Goal: Navigation & Orientation: Go to known website

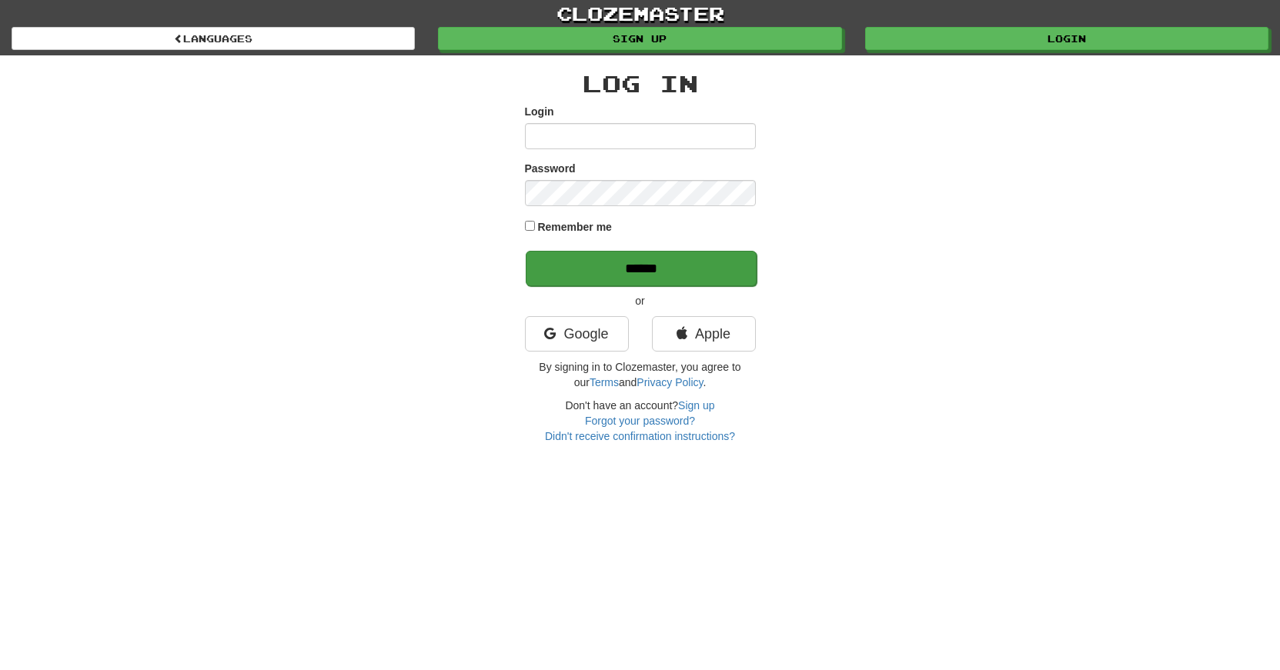
type input "*******"
click at [600, 272] on input "******" at bounding box center [641, 268] width 231 height 35
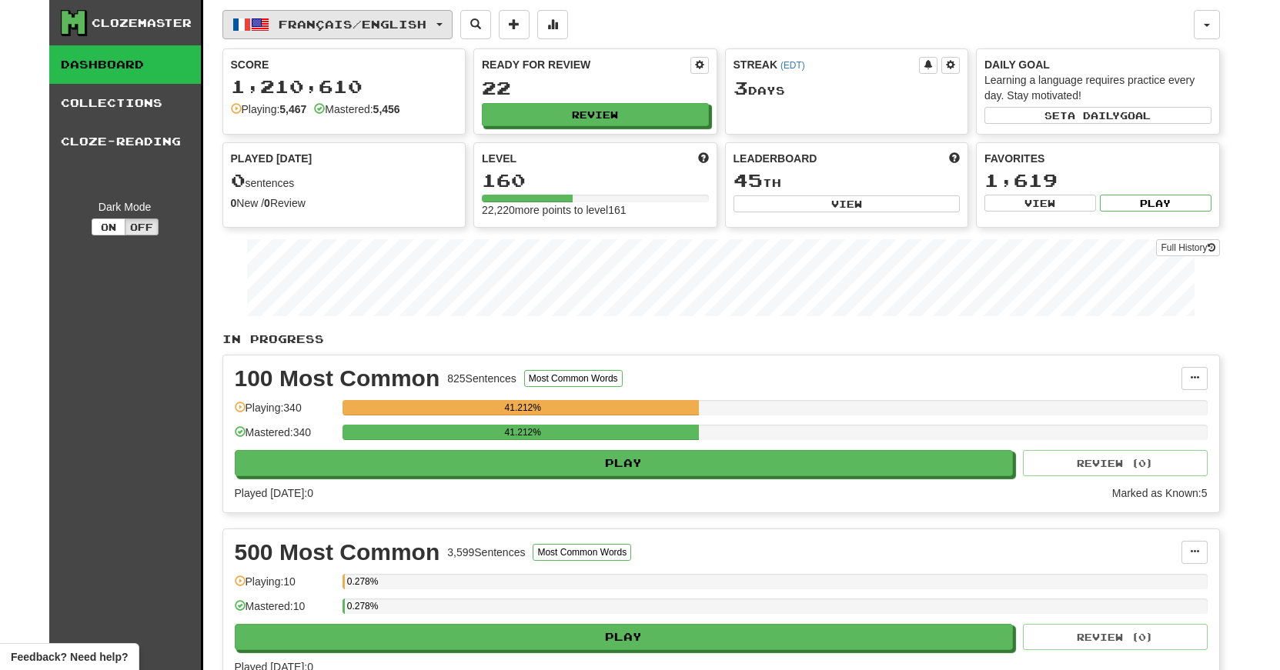
click at [453, 18] on button "Français / English" at bounding box center [337, 24] width 230 height 29
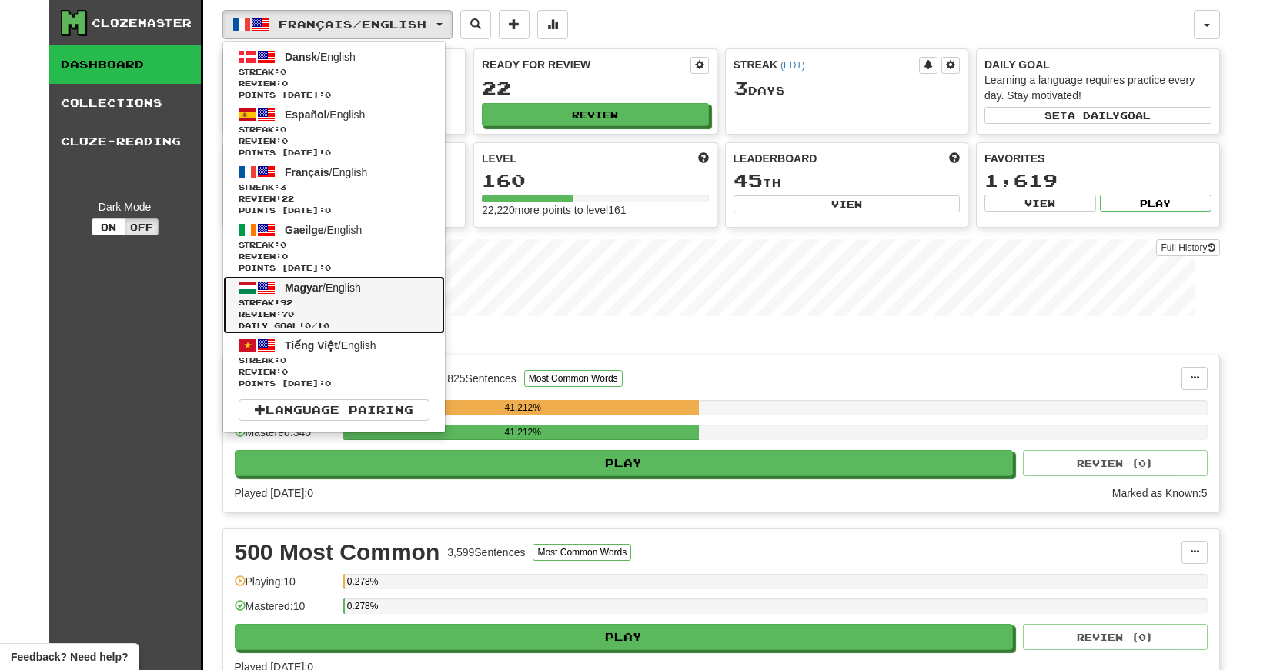
click at [348, 299] on span "Streak: 92" at bounding box center [334, 303] width 191 height 12
